Goal: Task Accomplishment & Management: Complete application form

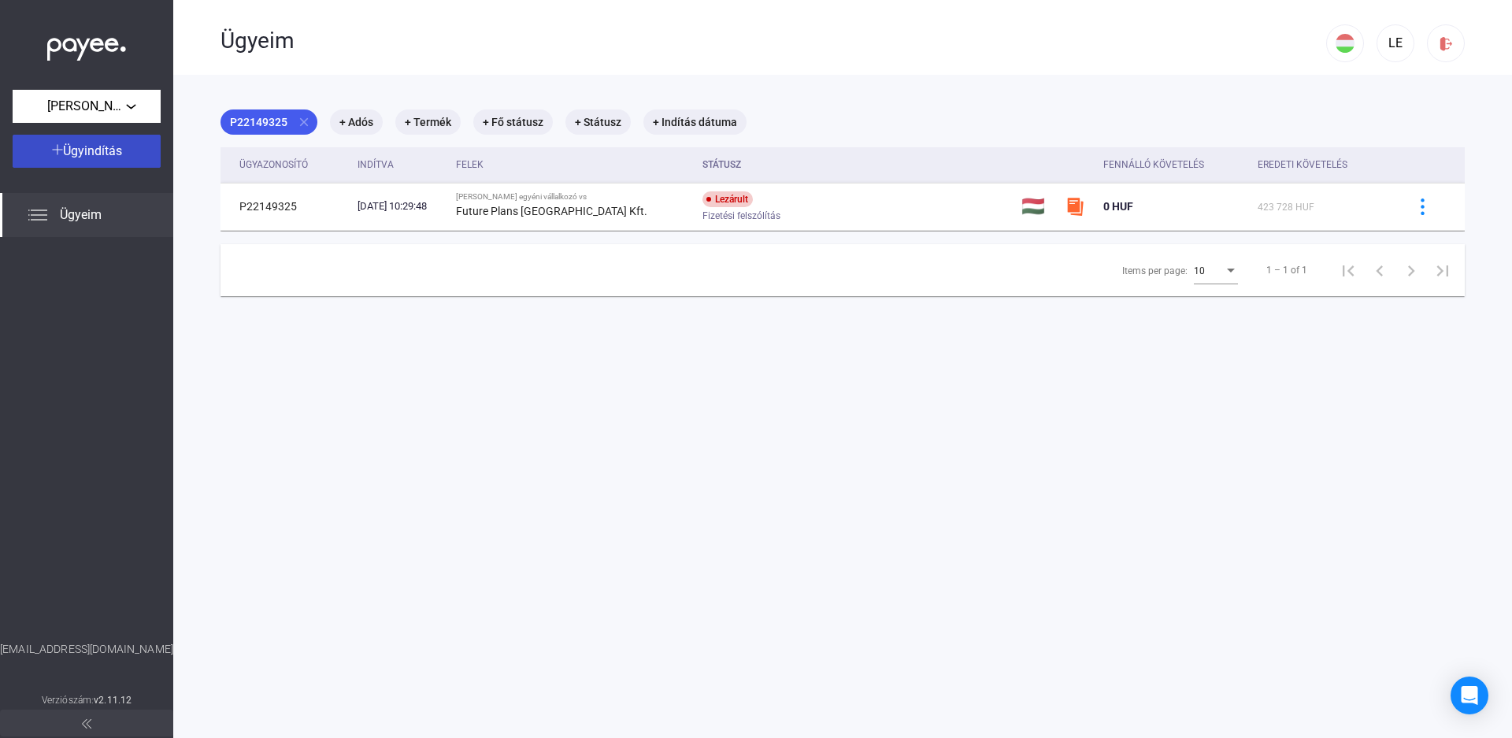
click at [120, 156] on span "Ügyindítás" at bounding box center [92, 150] width 59 height 15
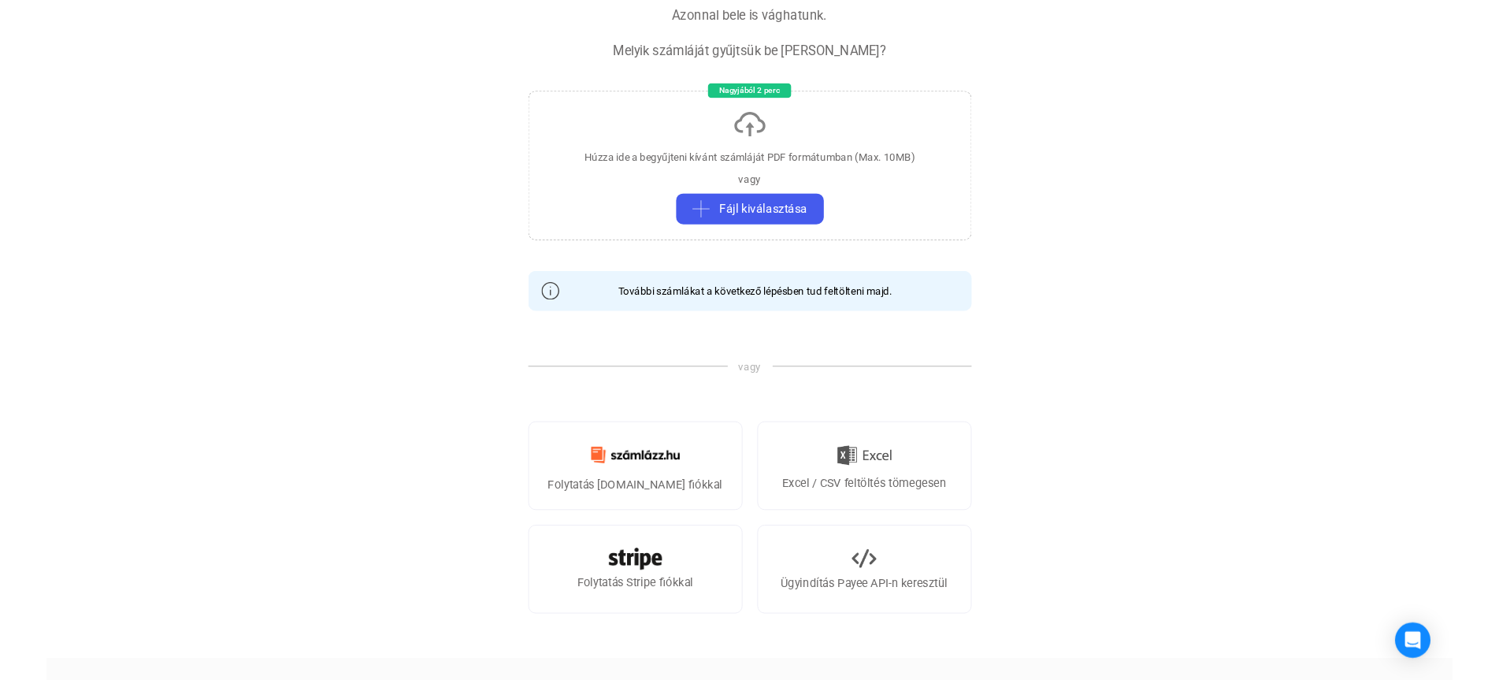
scroll to position [236, 0]
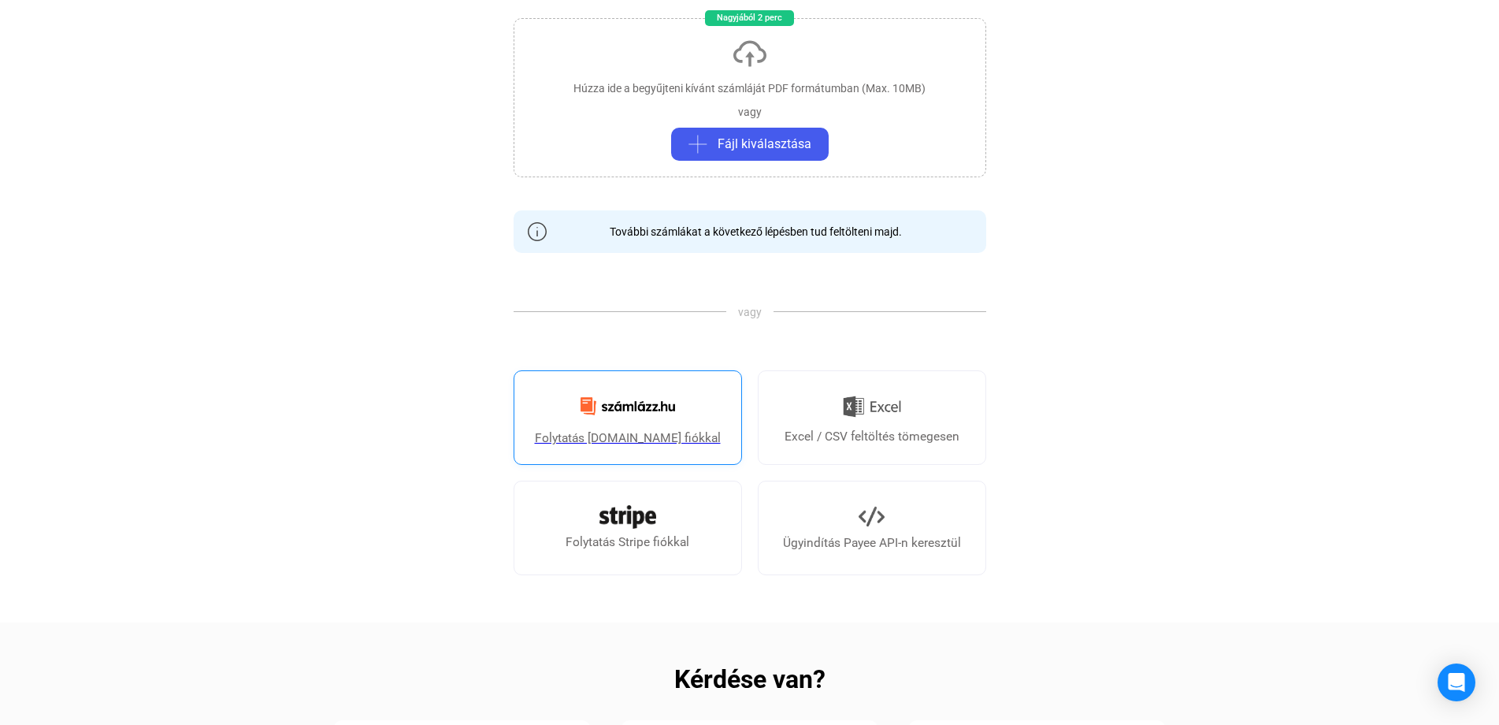
click at [594, 436] on div "Folytatás [DOMAIN_NAME] fiókkal" at bounding box center [628, 437] width 186 height 19
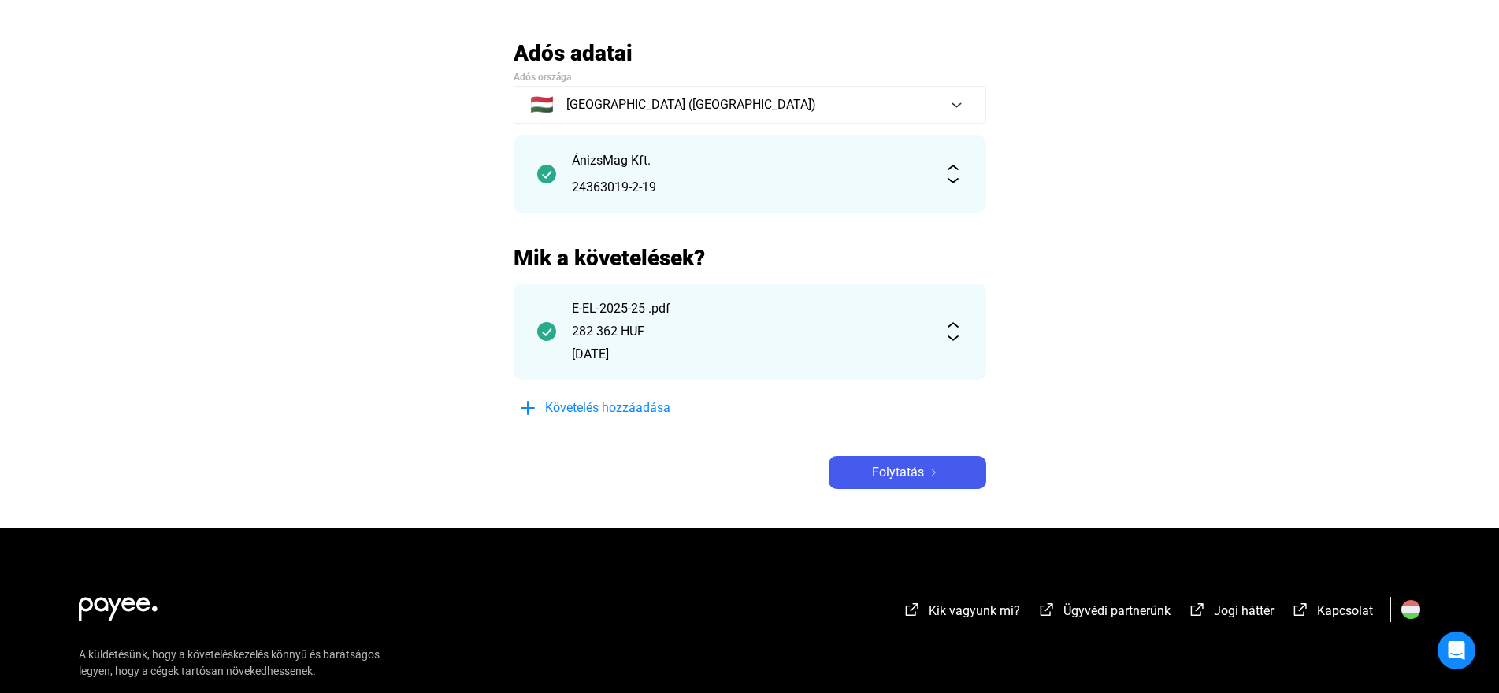
scroll to position [158, 0]
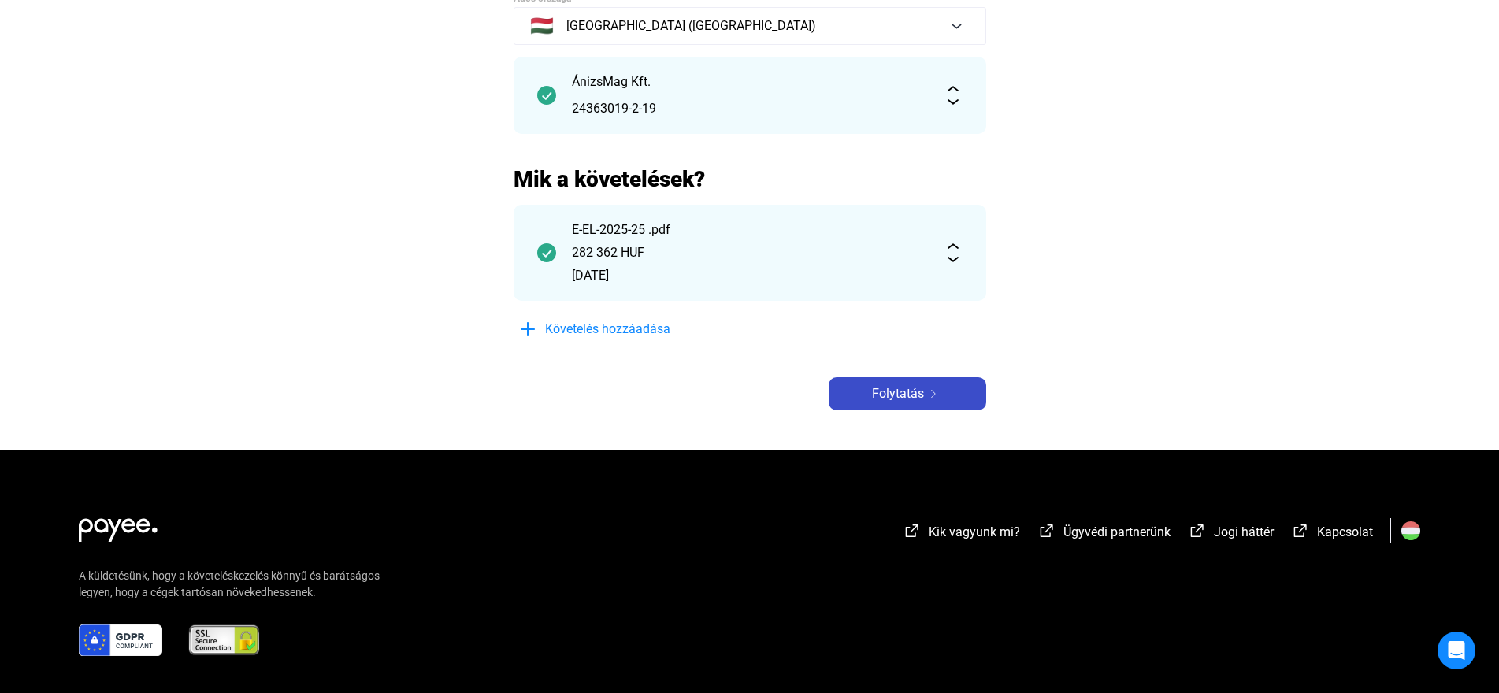
click at [926, 393] on img at bounding box center [933, 394] width 19 height 8
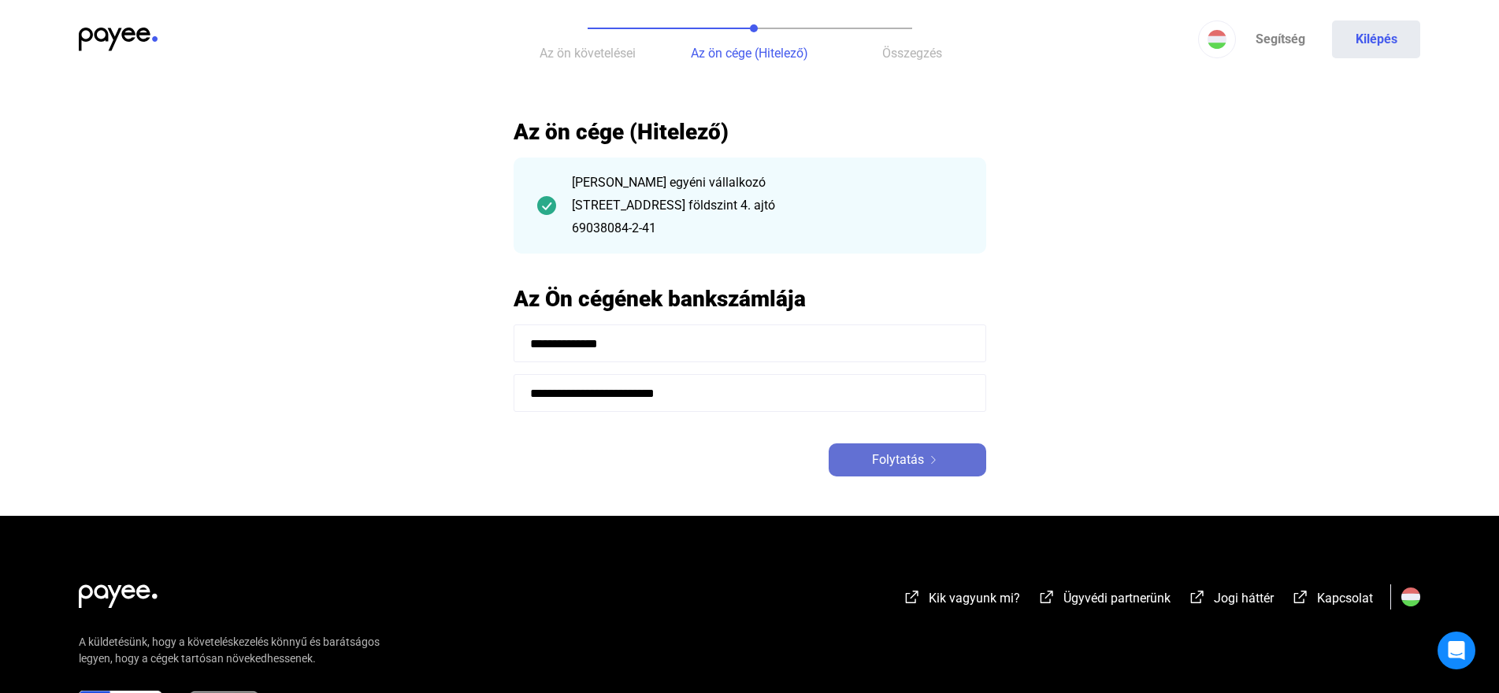
click at [920, 463] on span "Folytatás" at bounding box center [898, 460] width 52 height 19
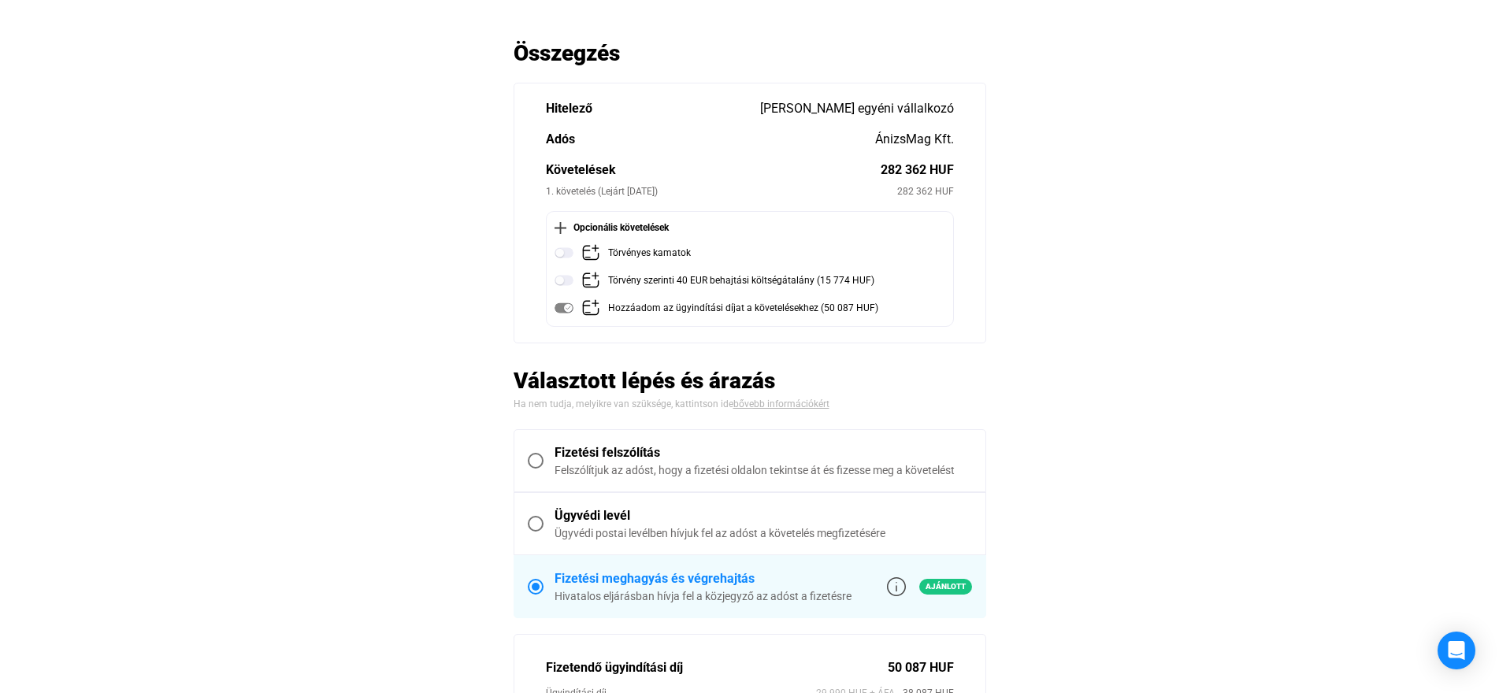
scroll to position [158, 0]
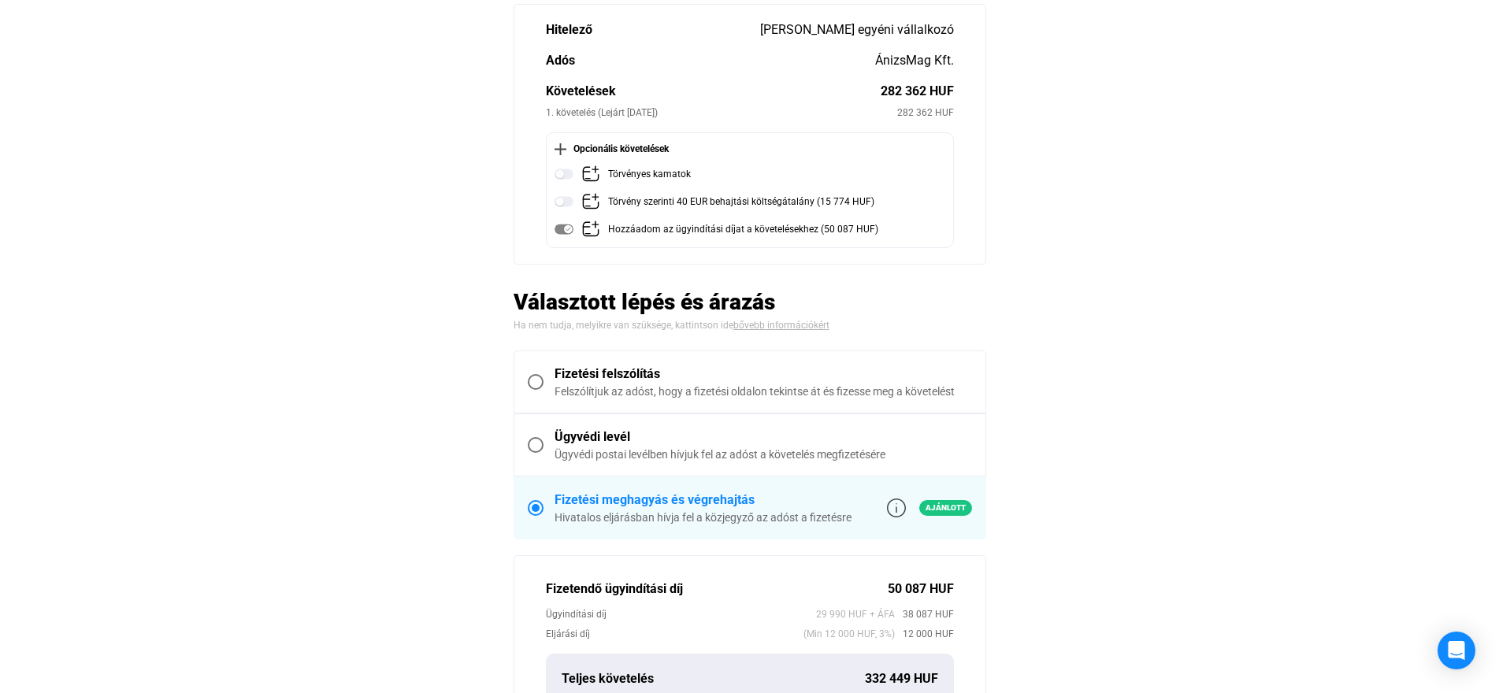
click at [577, 441] on div "Ügyvédi levél" at bounding box center [763, 437] width 417 height 19
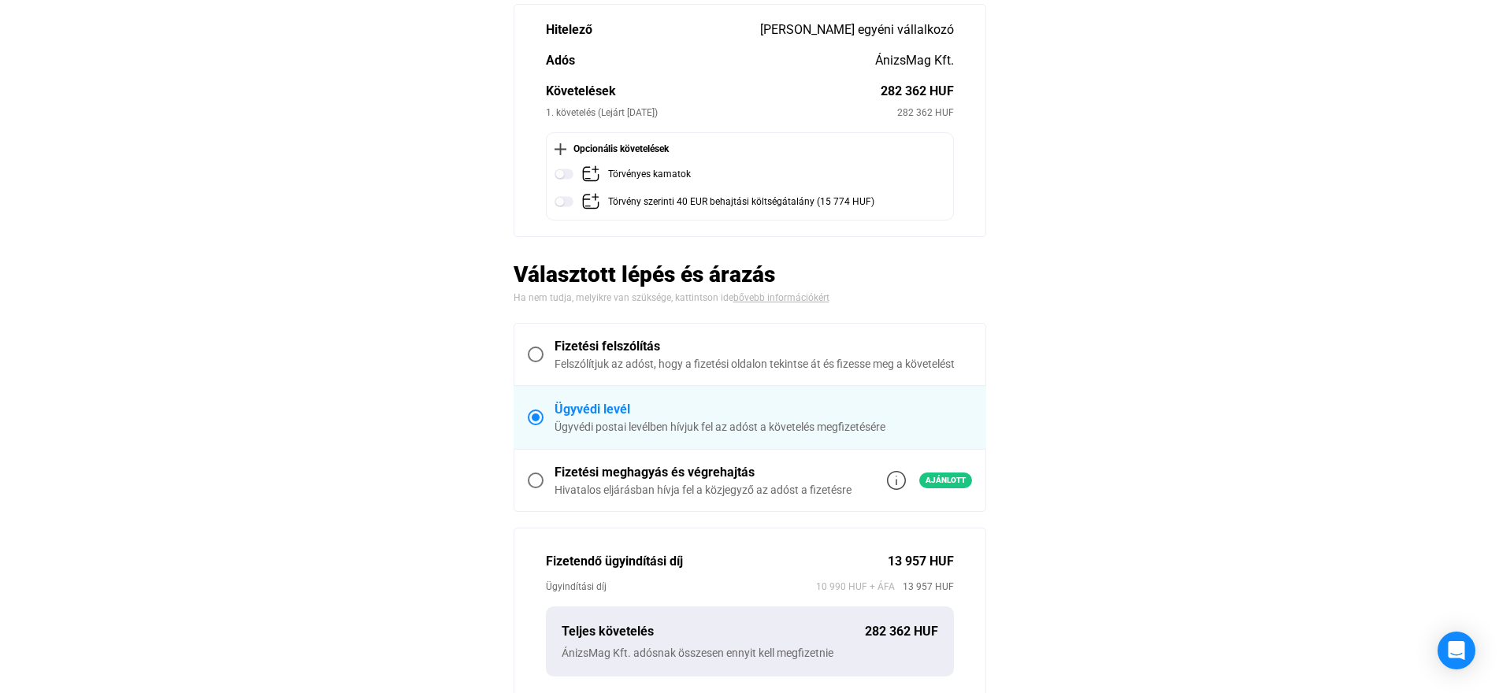
scroll to position [79, 0]
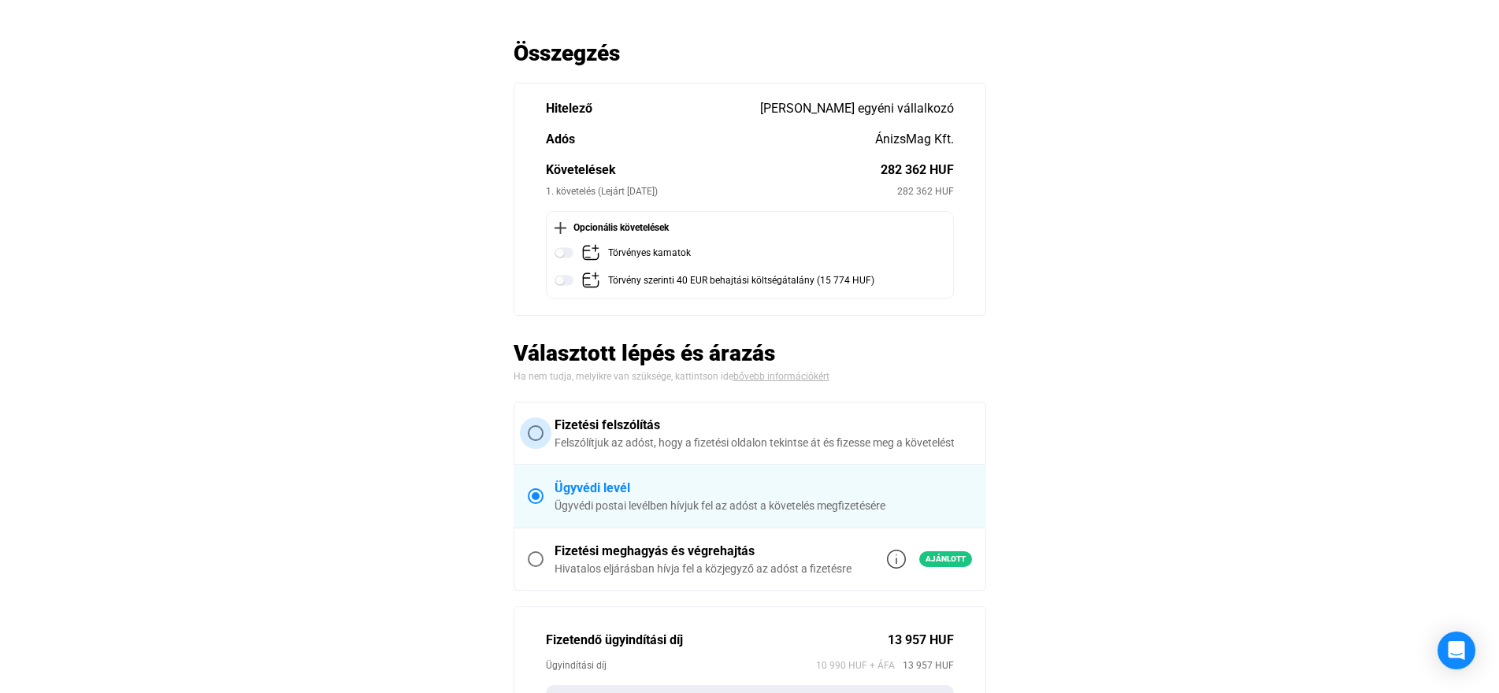
click at [533, 434] on span at bounding box center [536, 433] width 16 height 16
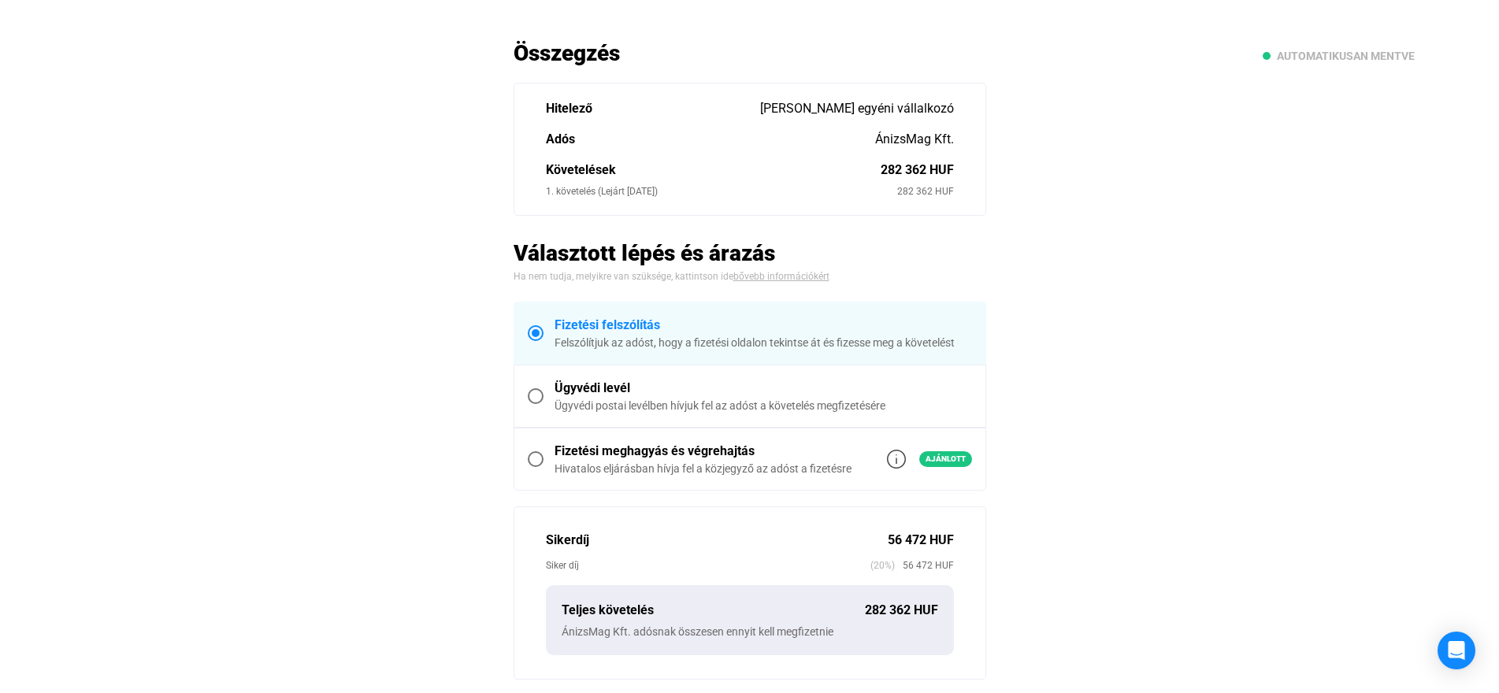
click at [536, 397] on span at bounding box center [536, 396] width 16 height 16
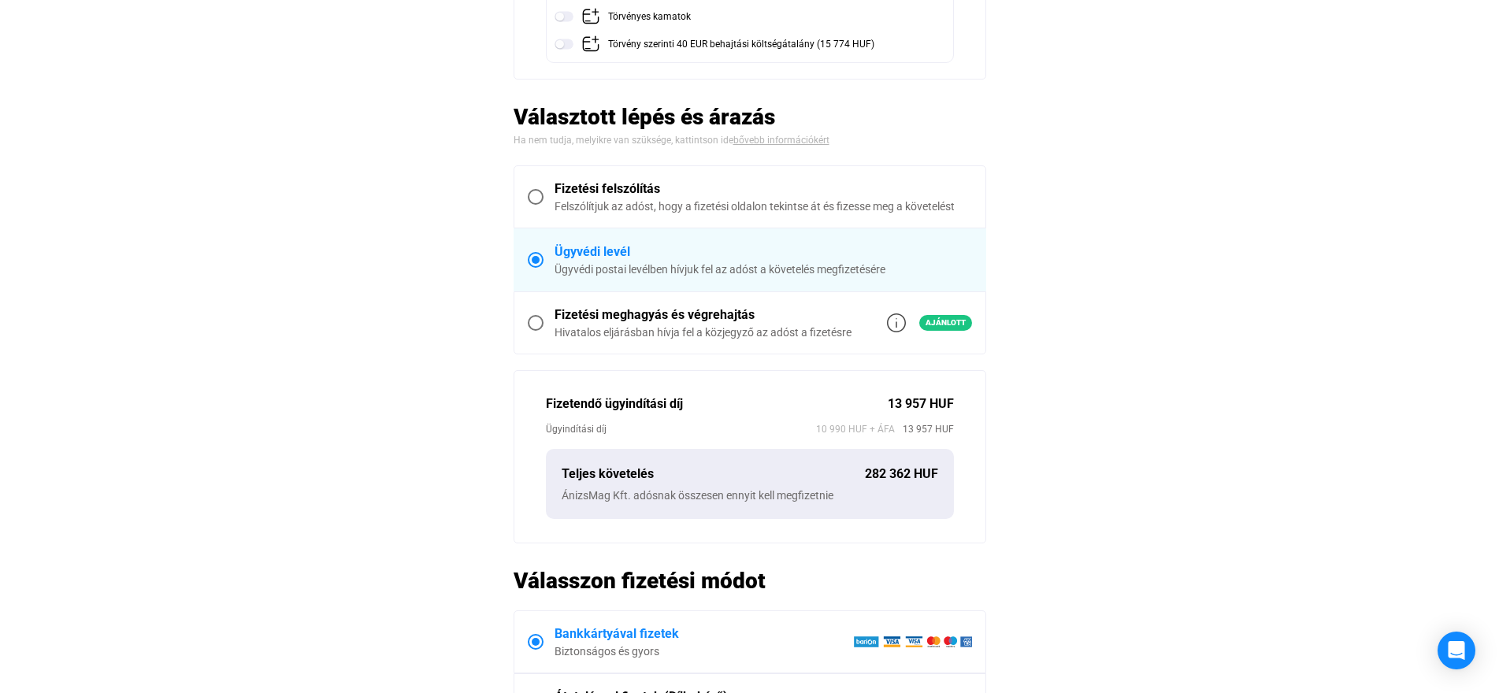
scroll to position [236, 0]
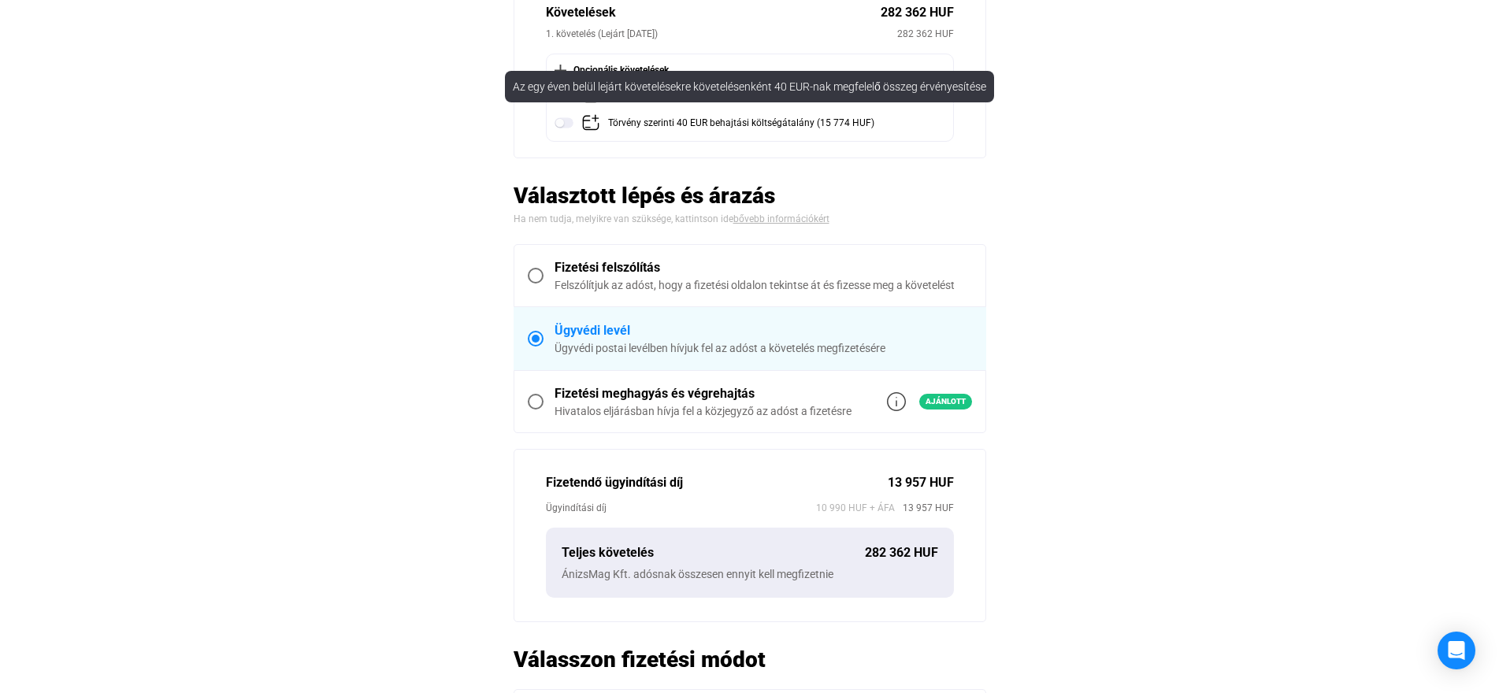
click at [559, 124] on img at bounding box center [564, 122] width 19 height 19
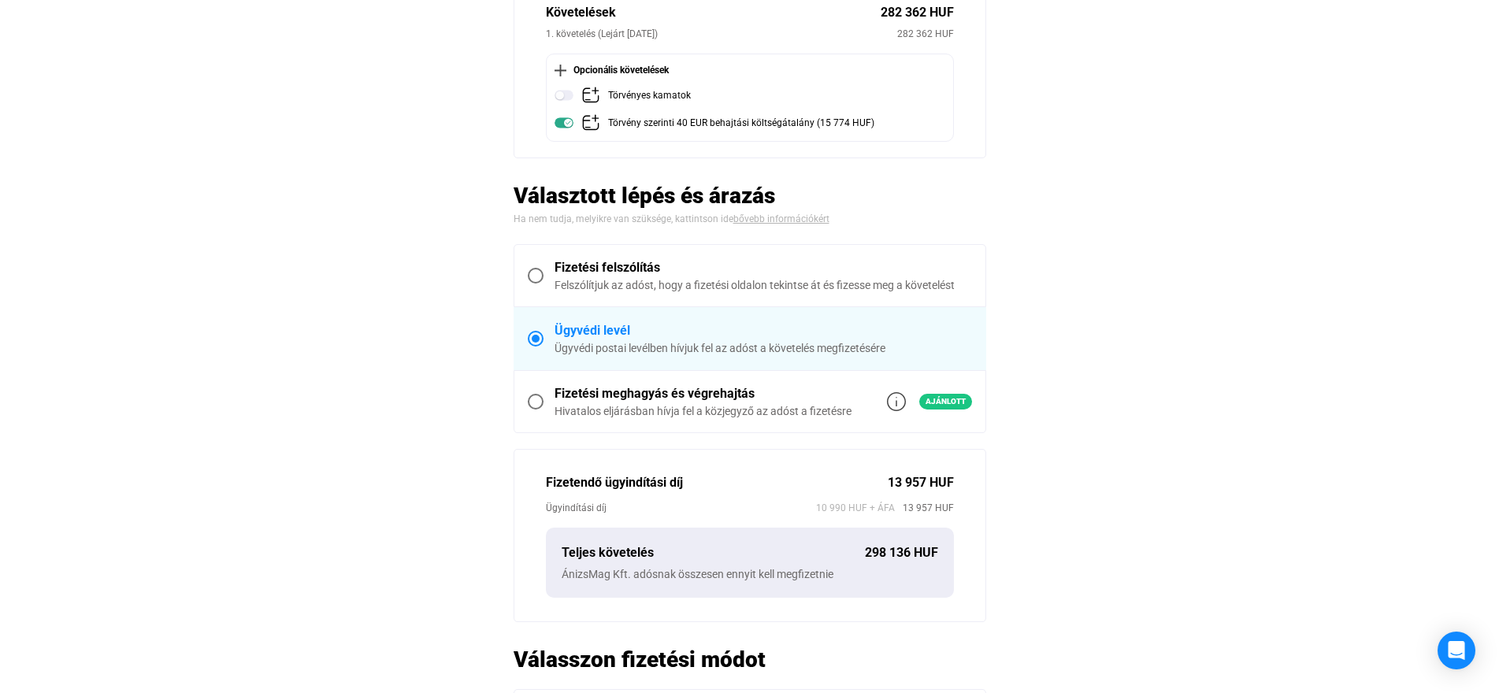
click at [1092, 173] on main "Automatikusan mentve Összegzés Hitelező [PERSON_NAME] egyéni vállalkozó Adós Án…" at bounding box center [749, 428] width 1499 height 1093
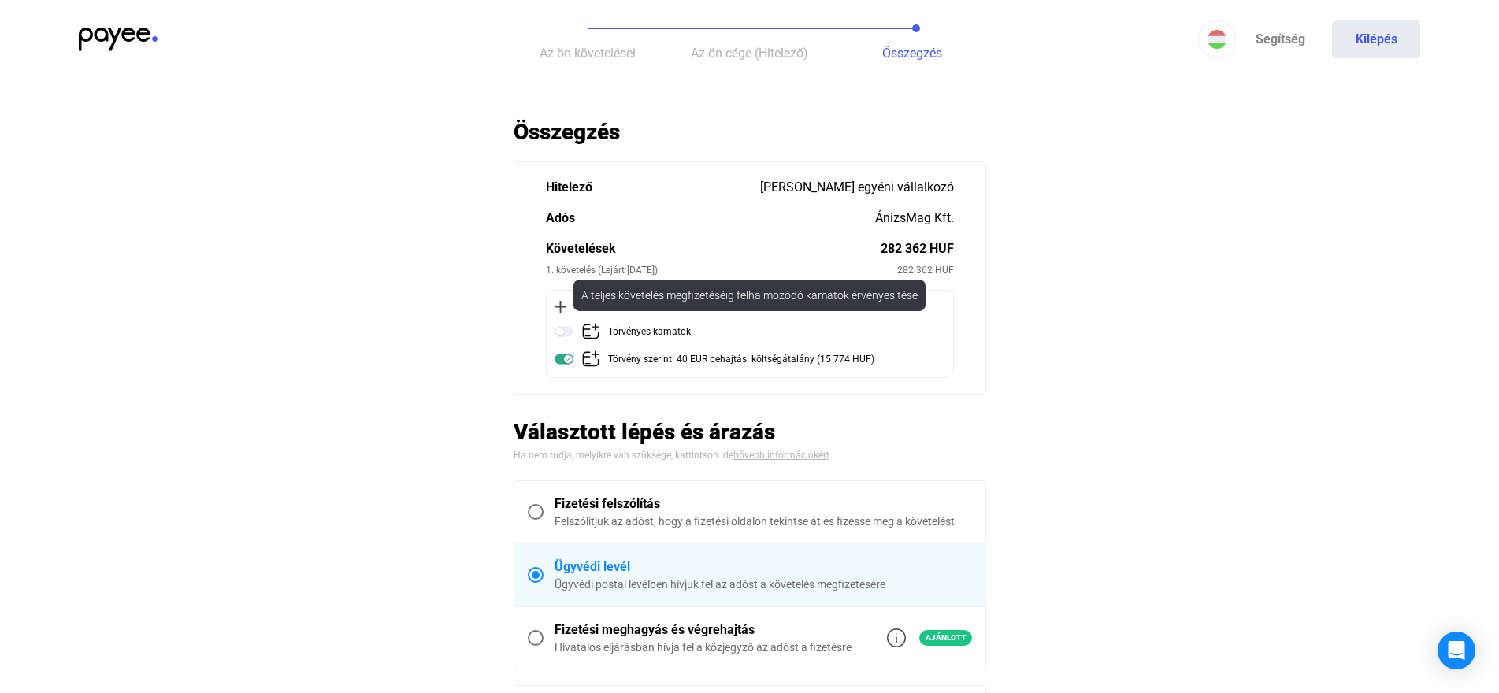
click at [570, 335] on img at bounding box center [564, 331] width 19 height 19
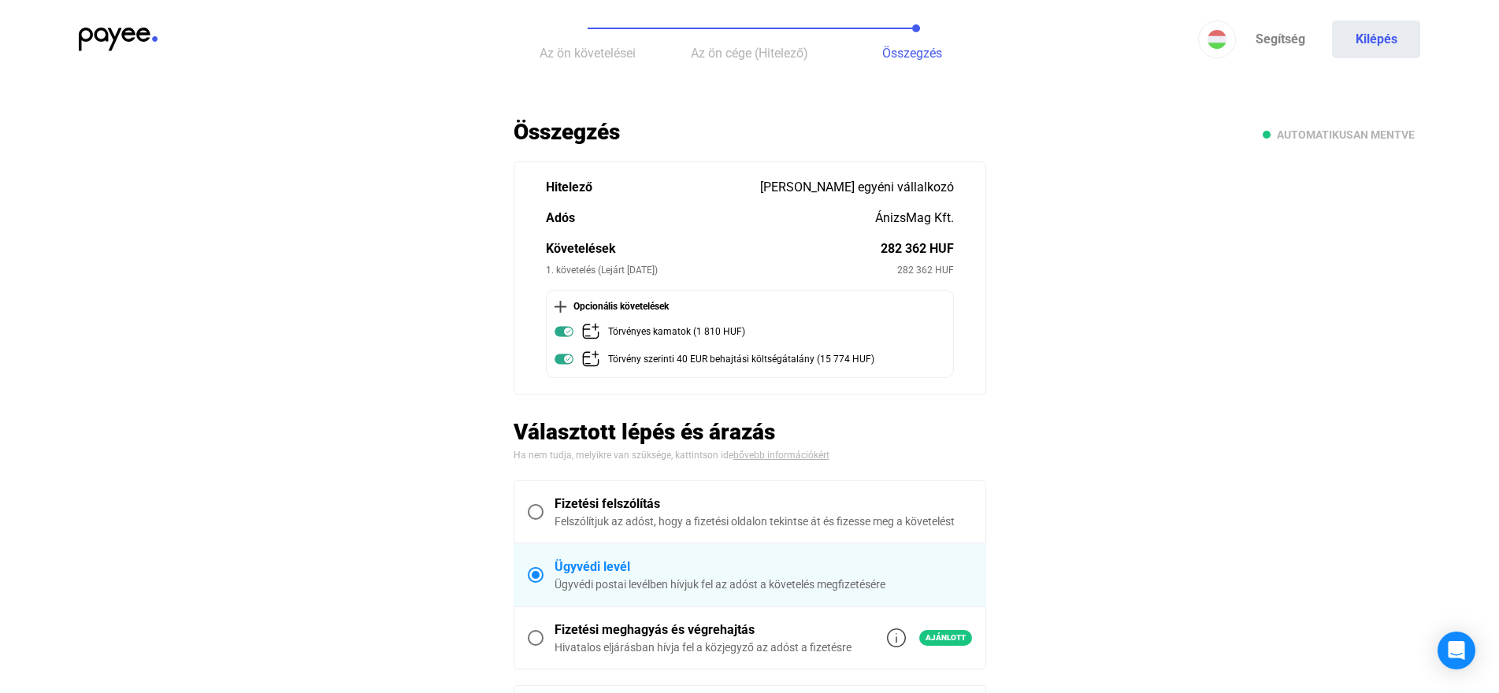
click at [1092, 334] on main "Automatikusan mentve Összegzés Hitelező [PERSON_NAME] egyéni vállalkozó Adós Án…" at bounding box center [749, 664] width 1499 height 1093
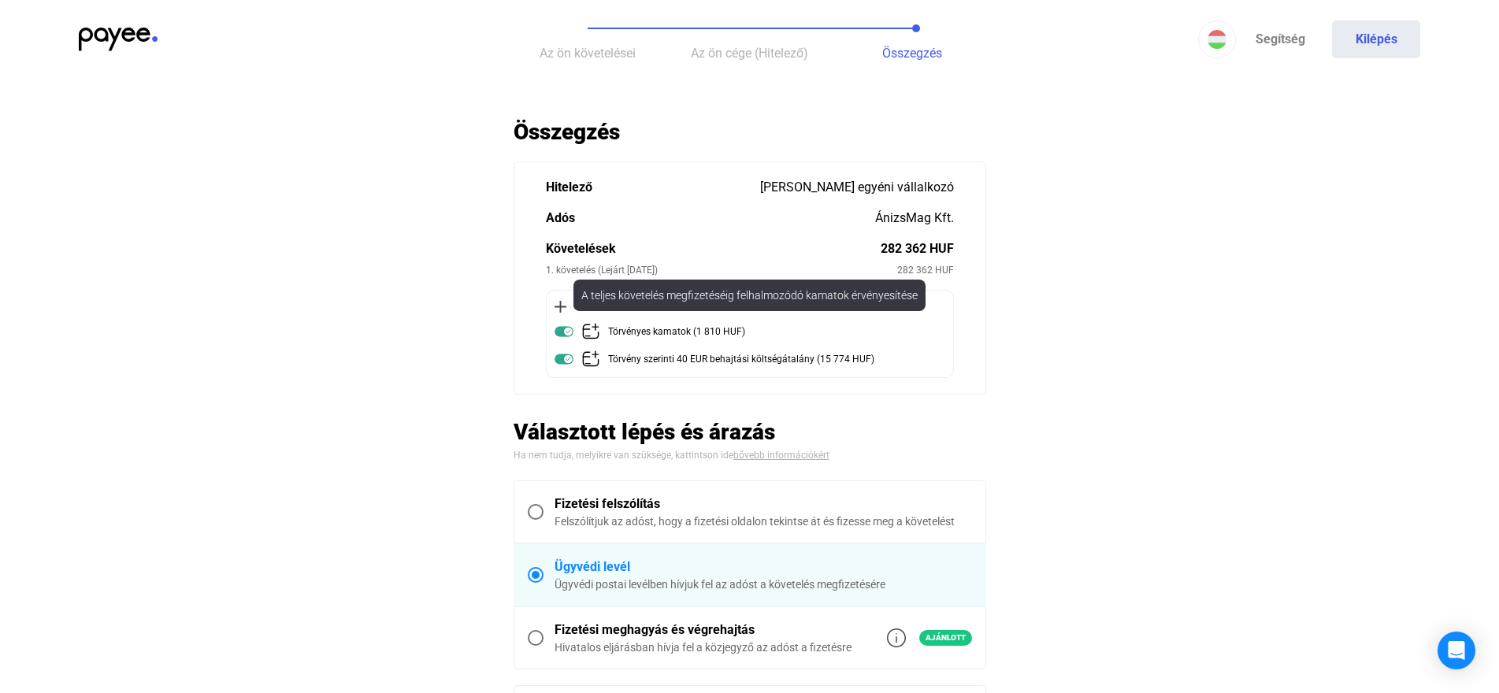
click at [562, 336] on img at bounding box center [564, 331] width 19 height 19
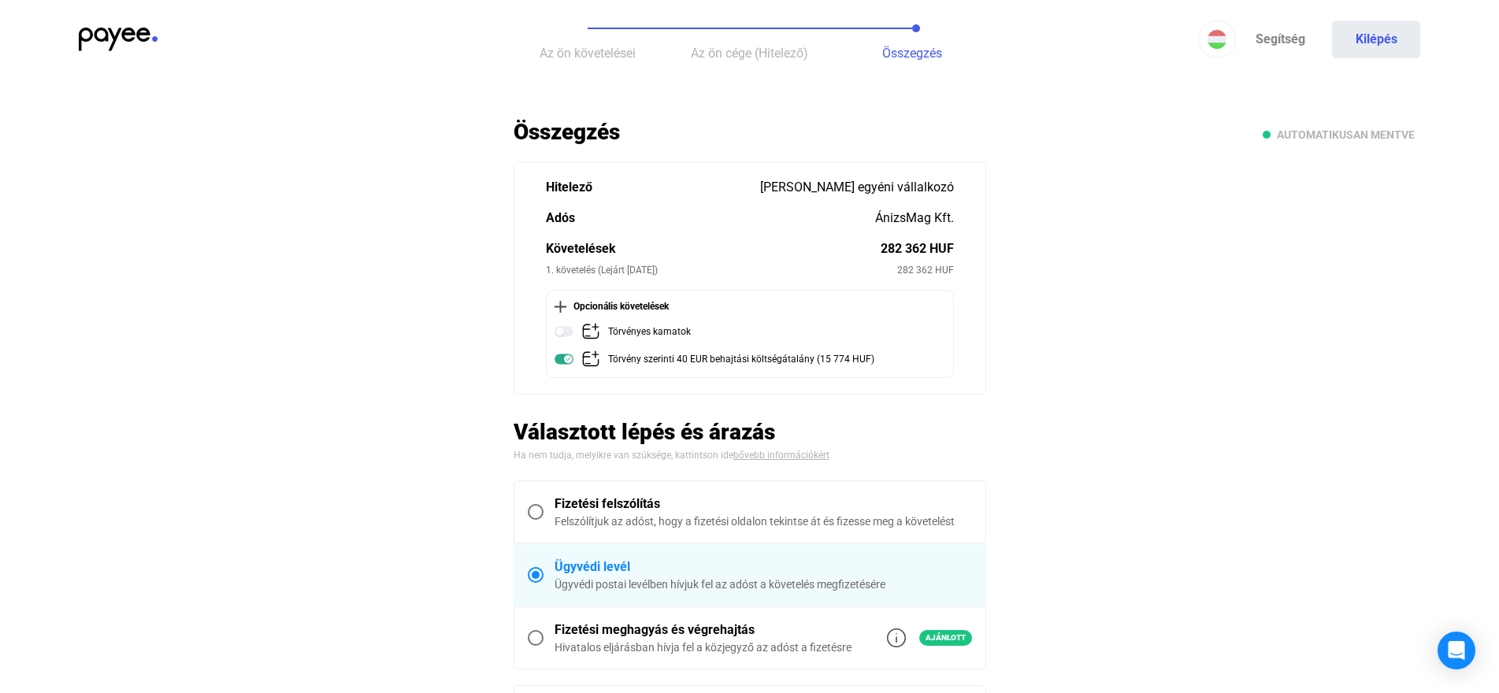
click at [1111, 336] on main "Automatikusan mentve Összegzés Hitelező [PERSON_NAME] egyéni vállalkozó Adós Án…" at bounding box center [749, 664] width 1499 height 1093
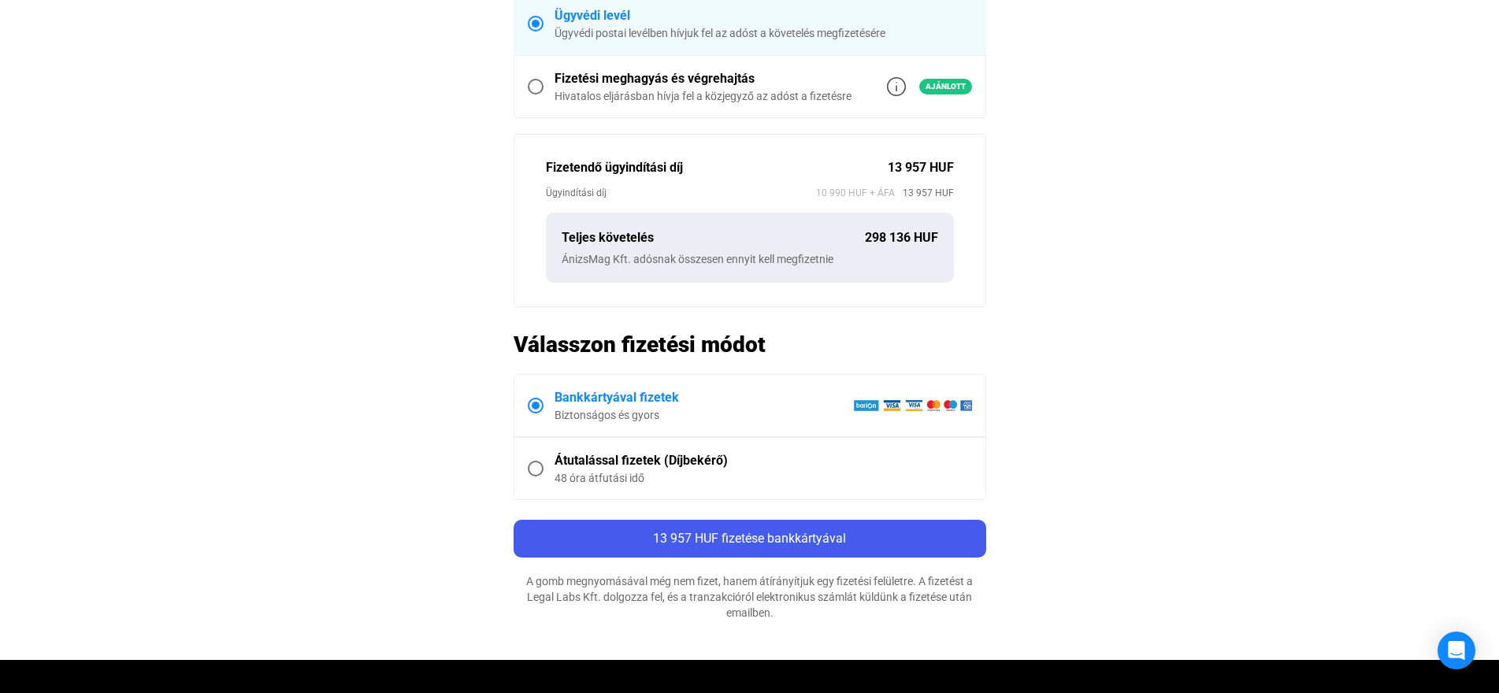
scroll to position [630, 0]
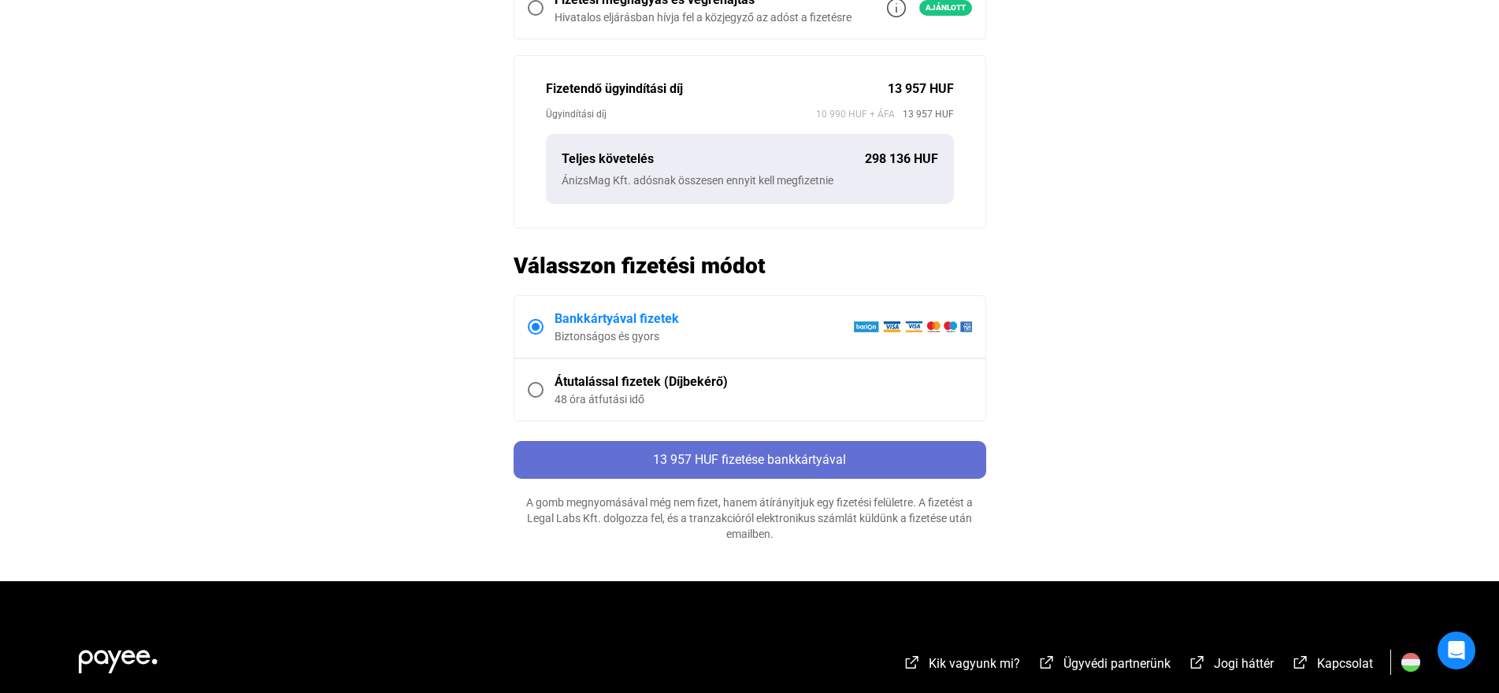
click at [747, 465] on span "13 957 HUF fizetése bankkártyával" at bounding box center [749, 459] width 193 height 15
